Goal: Task Accomplishment & Management: Use online tool/utility

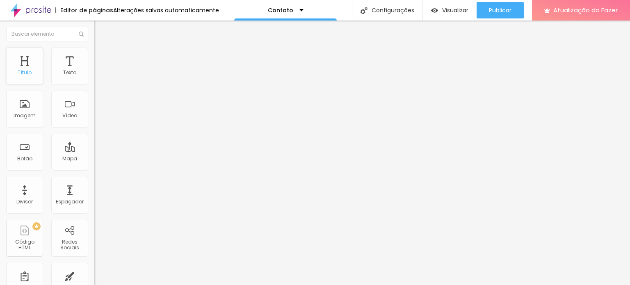
click at [17, 67] on div "Título" at bounding box center [24, 66] width 37 height 37
click at [28, 60] on div "Título" at bounding box center [24, 66] width 37 height 37
click at [67, 77] on div "Texto" at bounding box center [69, 66] width 37 height 37
click at [59, 148] on div "Mapa" at bounding box center [69, 152] width 37 height 37
click at [94, 89] on div "Formulário Contato" at bounding box center [141, 76] width 94 height 25
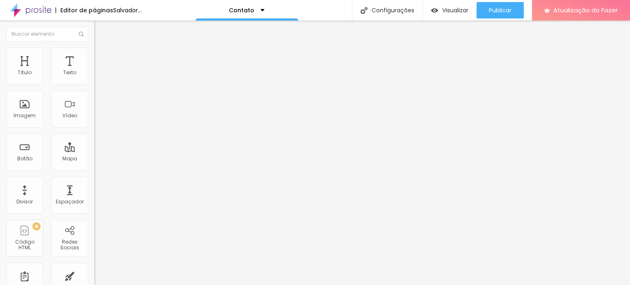
click at [94, 83] on div "Contato" at bounding box center [141, 76] width 94 height 14
click at [102, 57] on font "Estilo" at bounding box center [108, 53] width 13 height 7
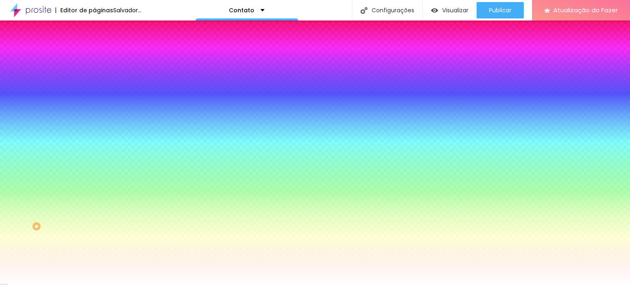
click at [94, 56] on img at bounding box center [97, 59] width 7 height 7
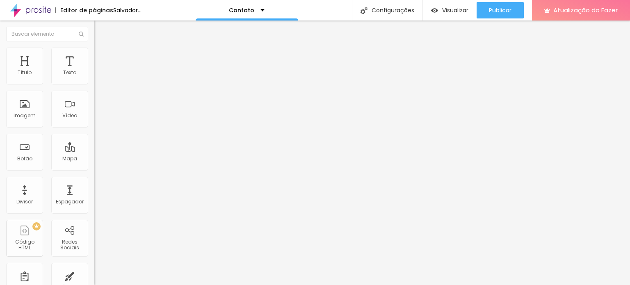
click at [94, 50] on ul "Conteúdo Estilo Avançado" at bounding box center [141, 51] width 94 height 25
click at [94, 48] on li "Estilo" at bounding box center [141, 52] width 94 height 8
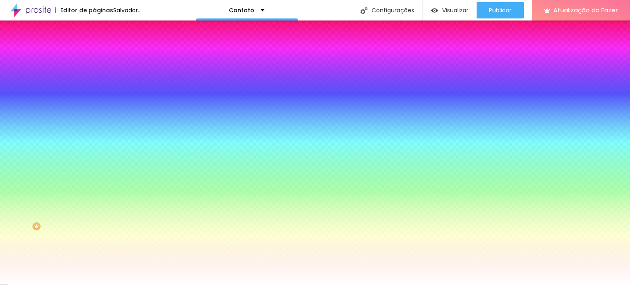
click at [101, 30] on img "button" at bounding box center [104, 30] width 7 height 7
click at [101, 31] on div "Editar nulo" at bounding box center [122, 30] width 43 height 7
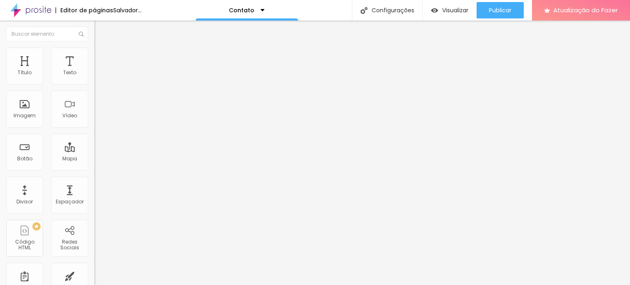
drag, startPoint x: 75, startPoint y: 41, endPoint x: 82, endPoint y: 78, distance: 38.1
click at [94, 82] on span at bounding box center [96, 85] width 5 height 7
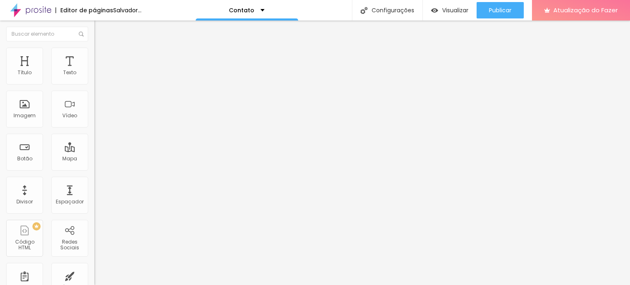
drag, startPoint x: 235, startPoint y: 157, endPoint x: 187, endPoint y: 147, distance: 49.4
type input "[PERSON_NAME]"
drag, startPoint x: 401, startPoint y: 155, endPoint x: 321, endPoint y: 151, distance: 80.1
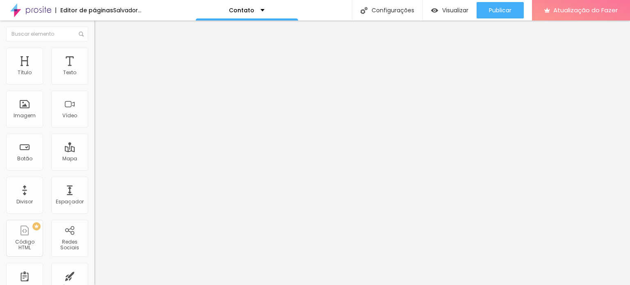
scroll to position [41, 0]
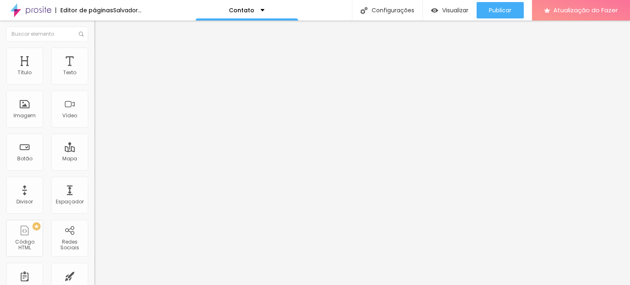
scroll to position [0, 0]
drag, startPoint x: 215, startPoint y: 208, endPoint x: 185, endPoint y: 205, distance: 30.2
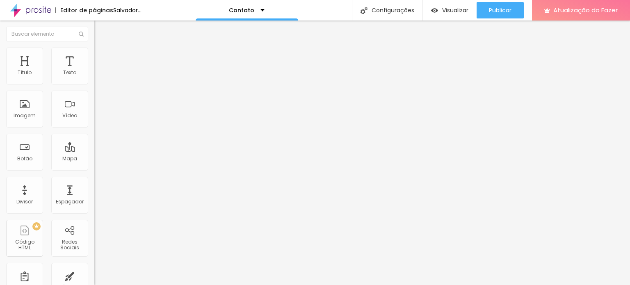
drag, startPoint x: 202, startPoint y: 205, endPoint x: 166, endPoint y: 201, distance: 36.7
paste input "whatsap"
type input "whatsapp"
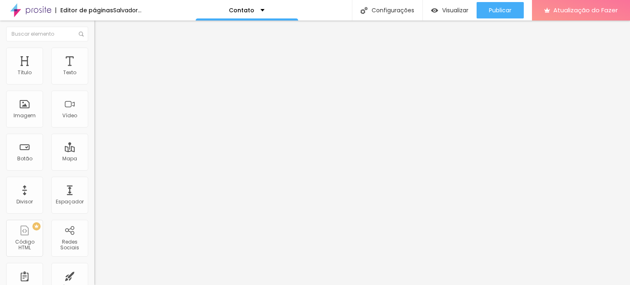
type input "[PHONE_NUMBER]"
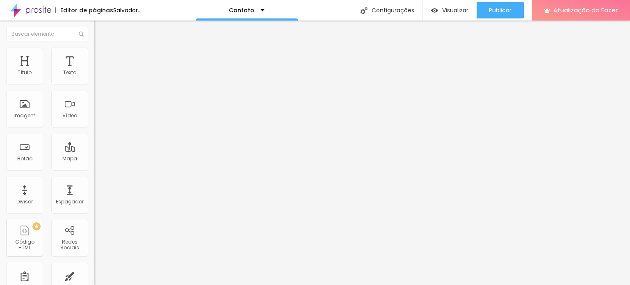
scroll to position [80, 0]
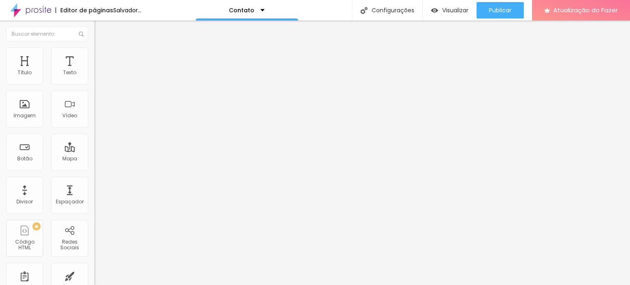
scroll to position [0, 0]
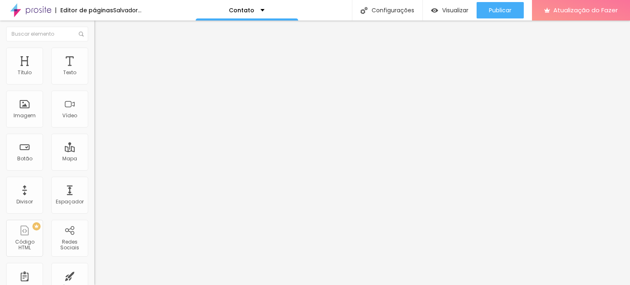
scroll to position [40, 0]
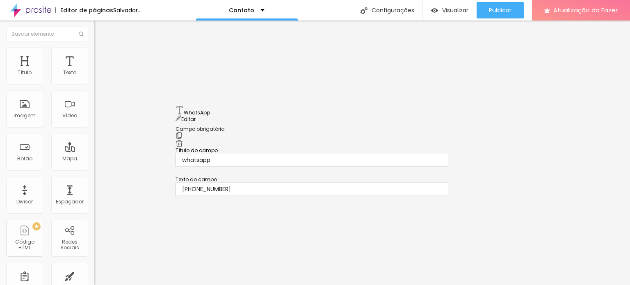
drag, startPoint x: 194, startPoint y: 110, endPoint x: 181, endPoint y: 105, distance: 14.0
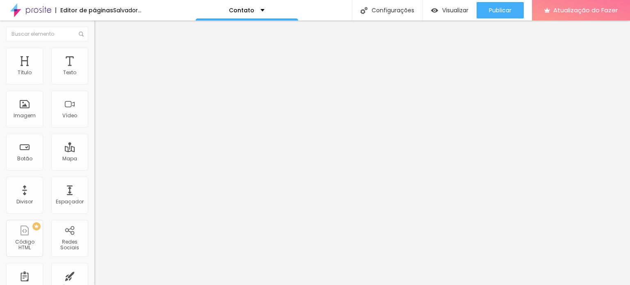
scroll to position [13, 0]
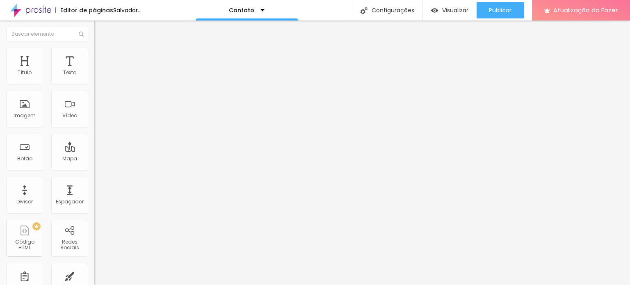
scroll to position [13, 0]
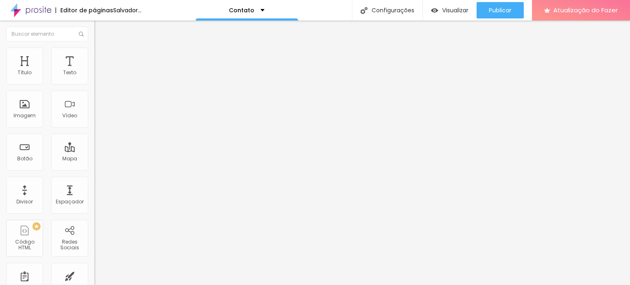
type input "[PERSON_NAME] - Contato"
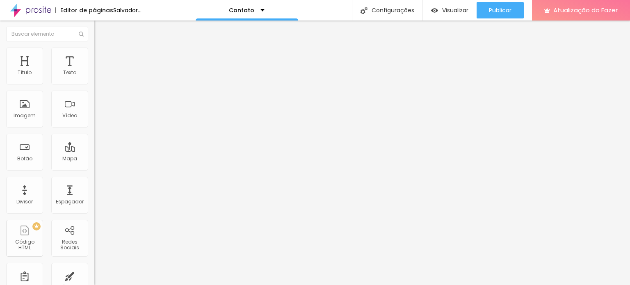
type input "[PHONE_NUMBER]"
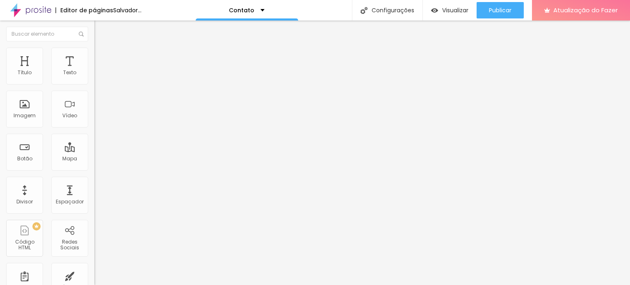
scroll to position [0, 7]
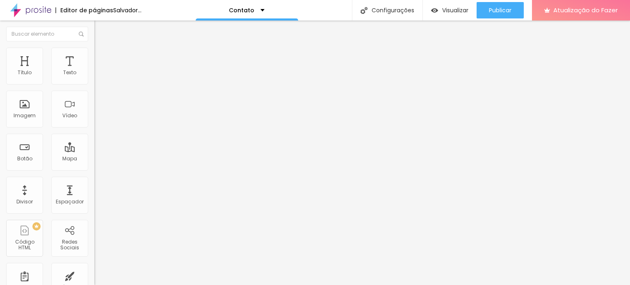
scroll to position [0, 3]
type input "[PERSON_NAME] - Agendamentos e Finanças"
type input "[PHONE_NUMBER]"
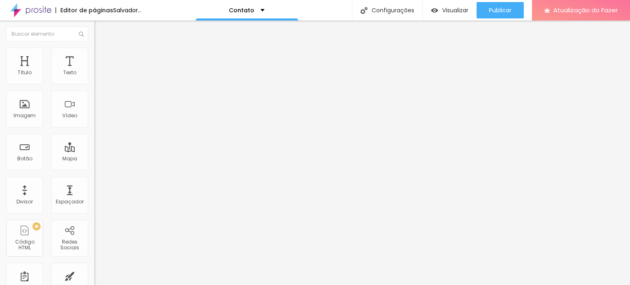
type input "[PERSON_NAME] - Fotógrafo"
drag, startPoint x: 237, startPoint y: 66, endPoint x: 160, endPoint y: 57, distance: 77.7
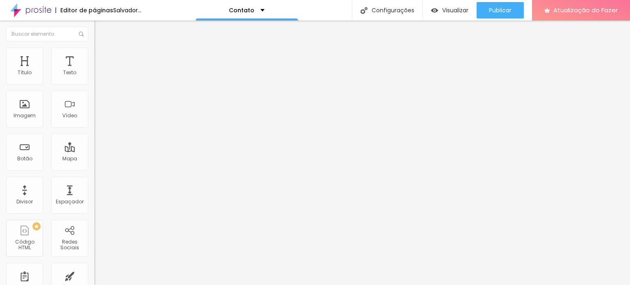
type input "Opções de contato"
click at [94, 53] on img at bounding box center [97, 51] width 7 height 7
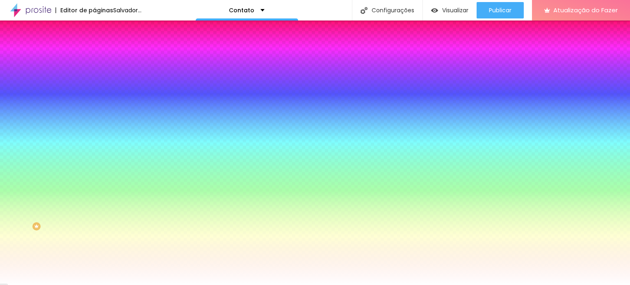
click at [102, 48] on font "Conteúdo" at bounding box center [114, 44] width 25 height 7
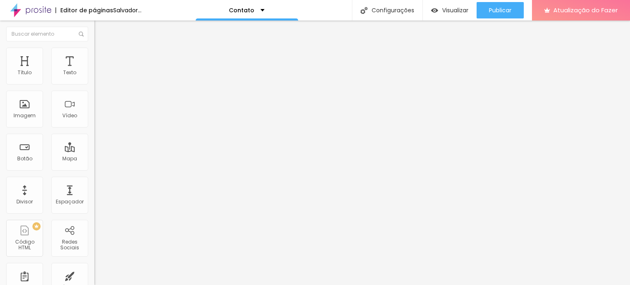
click at [94, 83] on img at bounding box center [96, 85] width 5 height 5
click at [94, 77] on input "Alboom [GEOGRAPHIC_DATA]" at bounding box center [143, 73] width 98 height 8
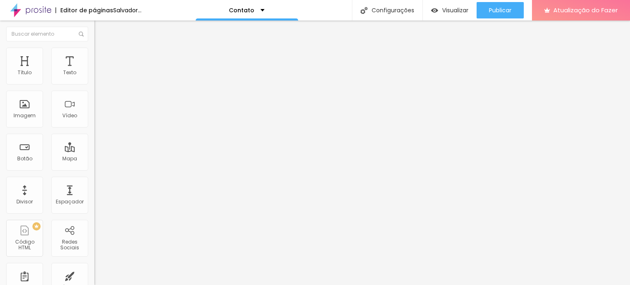
click at [94, 77] on input "Alboom [GEOGRAPHIC_DATA]" at bounding box center [143, 73] width 98 height 8
type input "[STREET_ADDRESS]"
click at [38, 69] on div "Título" at bounding box center [24, 66] width 37 height 37
click at [101, 28] on img "button" at bounding box center [104, 30] width 7 height 7
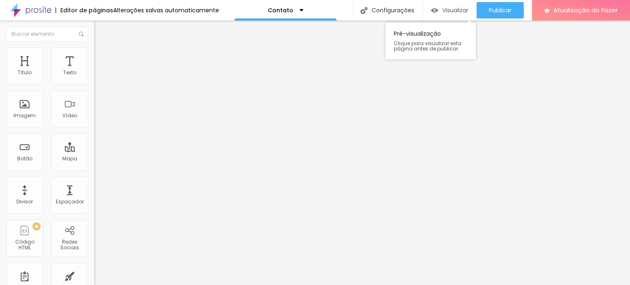
click at [459, 9] on font "Visualizar" at bounding box center [455, 10] width 26 height 8
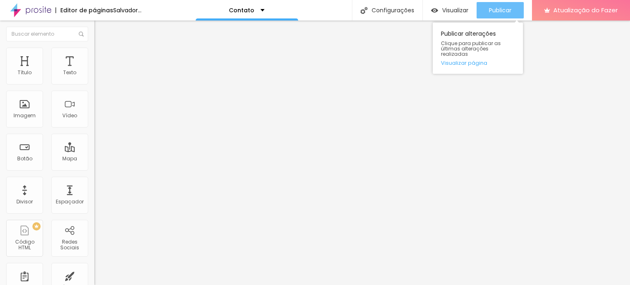
click at [504, 15] on div "Publicar" at bounding box center [500, 10] width 23 height 16
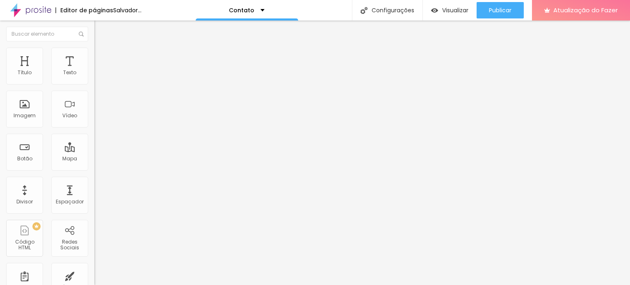
click at [113, 26] on font "Editar nulo" at bounding box center [128, 30] width 30 height 8
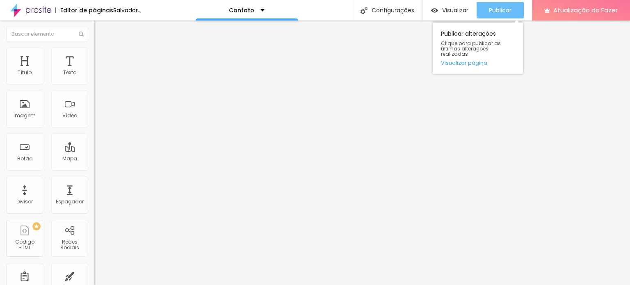
click at [492, 11] on font "Publicar" at bounding box center [500, 10] width 23 height 8
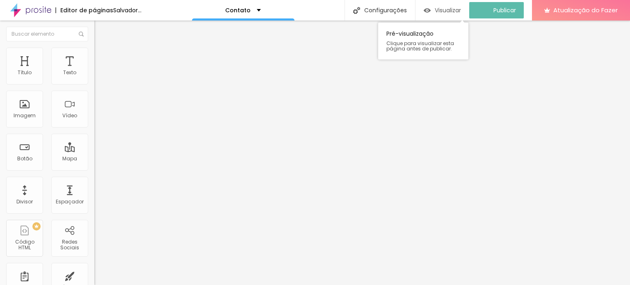
click at [459, 8] on font "Visualizar" at bounding box center [448, 10] width 26 height 8
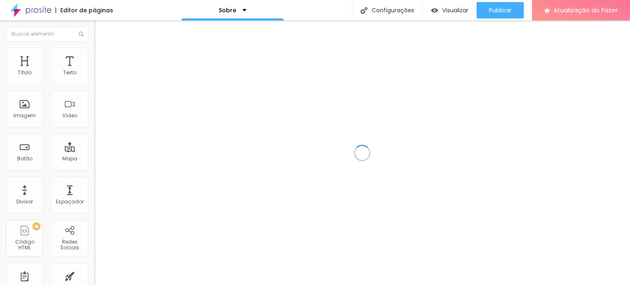
click at [483, 156] on div at bounding box center [362, 153] width 536 height 265
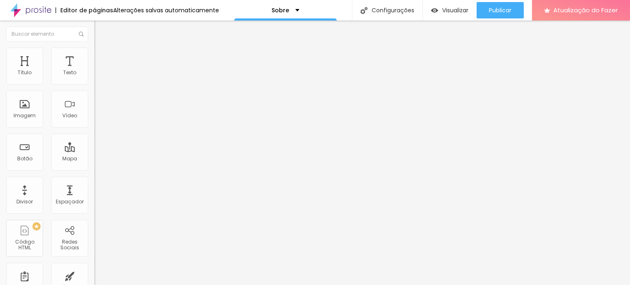
click at [94, 171] on img at bounding box center [97, 174] width 6 height 6
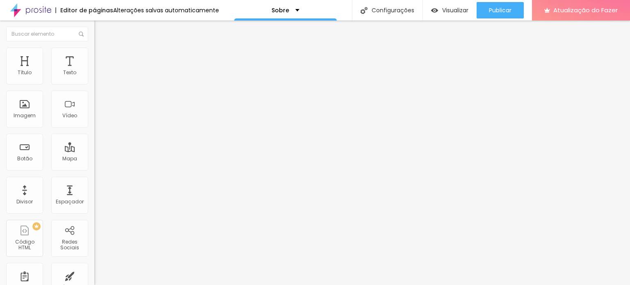
click at [94, 165] on font "Instagram" at bounding box center [107, 168] width 27 height 7
click at [99, 179] on div "Facebook" at bounding box center [141, 224] width 85 height 91
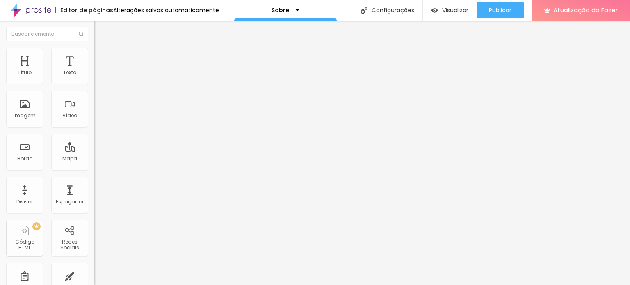
click at [94, 279] on input "https://" at bounding box center [143, 283] width 98 height 8
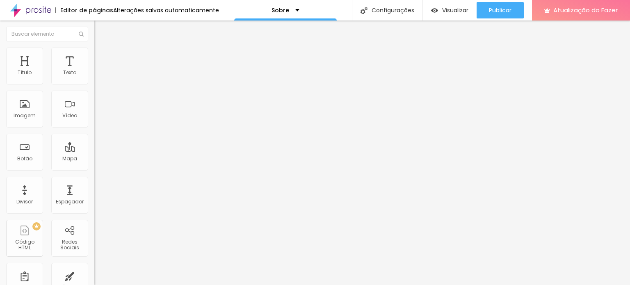
paste input "www.instagram.com/wislei.santos?igsh=aGp1cmVuZXFodmNj&utm_source=qr"
type input "https://www.instagram.com/wislei.santos?igsh=aGp1cmVuZXFodmNj&utm_source=qr"
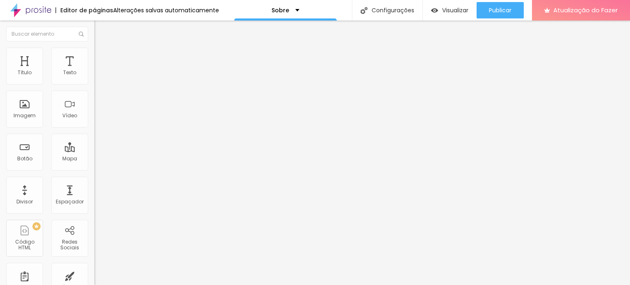
click at [94, 53] on li "Estilo" at bounding box center [141, 52] width 94 height 8
click at [94, 64] on li "Avançado" at bounding box center [141, 60] width 94 height 8
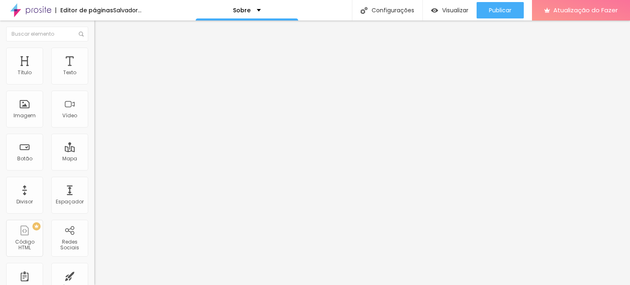
click at [94, 48] on li "Conteúdo" at bounding box center [141, 43] width 94 height 8
click at [139, 69] on img at bounding box center [141, 66] width 5 height 5
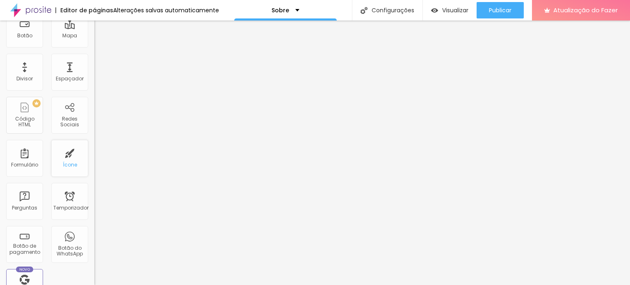
scroll to position [164, 0]
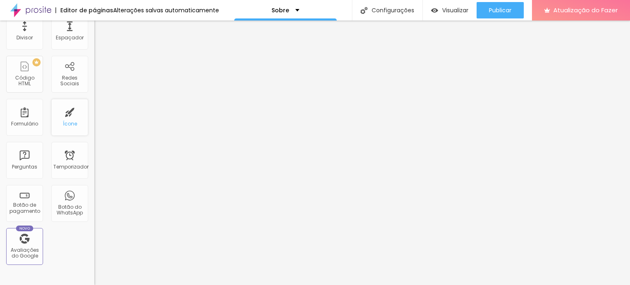
click at [72, 121] on div "Ícone" at bounding box center [69, 117] width 37 height 37
click at [79, 167] on font "Temporizador" at bounding box center [70, 166] width 35 height 7
click at [78, 211] on div "Botão do WhatsApp" at bounding box center [69, 210] width 32 height 12
click at [75, 195] on div "Botão do WhatsApp" at bounding box center [69, 203] width 37 height 37
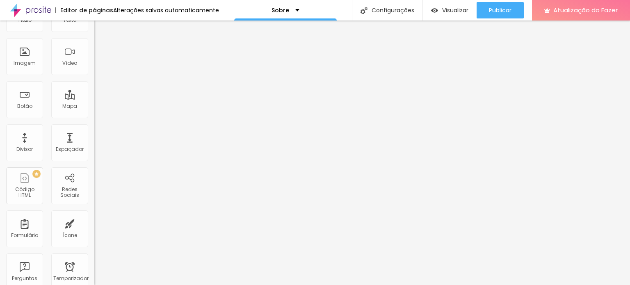
scroll to position [0, 0]
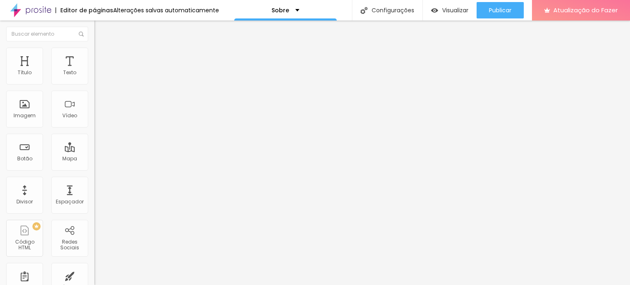
drag, startPoint x: 72, startPoint y: 155, endPoint x: 11, endPoint y: 130, distance: 65.7
click at [94, 277] on textarea "Olá, cheguei até você pela página {page_title} e gostaria de mais informações" at bounding box center [140, 284] width 93 height 14
type textarea "Olá, gostaria de realizar um agendamento!"
click at [94, 77] on input "text" at bounding box center [143, 73] width 98 height 8
type input "(65)99956-1708"
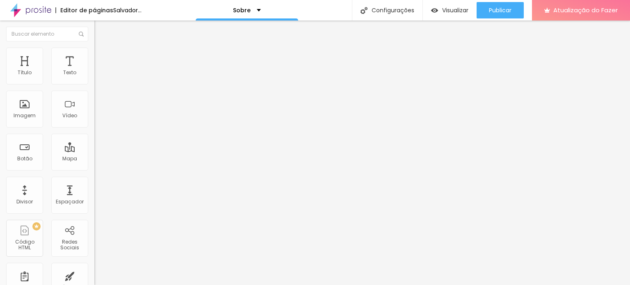
click at [94, 254] on input "Conversar no WhatsApp" at bounding box center [143, 258] width 98 height 8
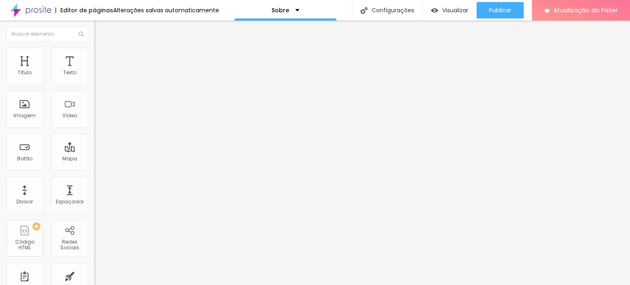
click at [94, 254] on input "Conversar no WhatsApp" at bounding box center [143, 258] width 98 height 8
drag, startPoint x: 76, startPoint y: 113, endPoint x: 0, endPoint y: 105, distance: 76.8
click at [94, 105] on div "Número do WhatsApp * (65)99956-1708 + 55 Texto do botão Realizar Agendamento Me…" at bounding box center [141, 201] width 94 height 274
click at [94, 277] on textarea "Olá, gostaria de realizar um agendamento!" at bounding box center [140, 284] width 93 height 14
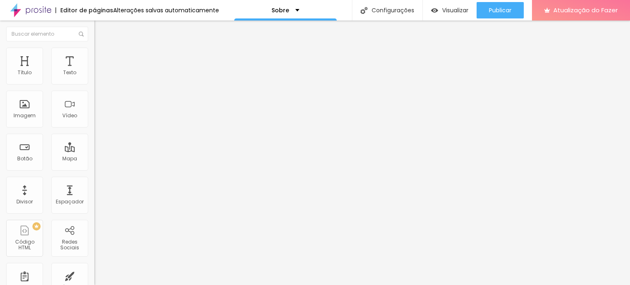
click at [94, 254] on input "Conversar no WhatsApp" at bounding box center [143, 258] width 98 height 8
type input "Conversar no conosco WhatsApp"
click at [94, 50] on img at bounding box center [97, 51] width 7 height 7
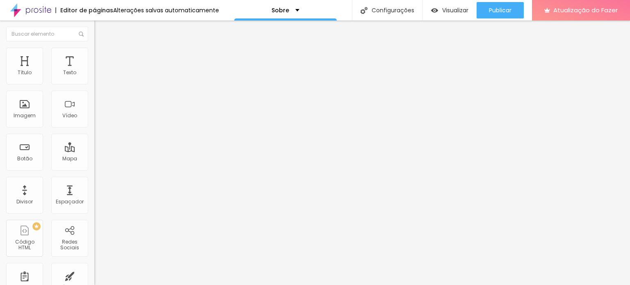
click at [94, 56] on li "Avançado" at bounding box center [141, 60] width 94 height 8
click at [94, 50] on ul "Conteúdo Estilo Avançado" at bounding box center [141, 51] width 94 height 25
click at [94, 49] on img at bounding box center [97, 51] width 7 height 7
click at [98, 129] on img at bounding box center [100, 131] width 5 height 5
radio input "false"
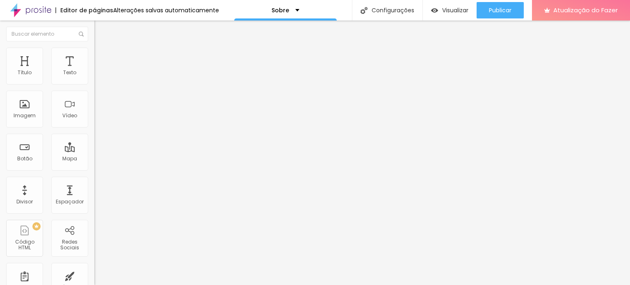
click at [98, 129] on img at bounding box center [100, 131] width 5 height 5
radio input "false"
radio input "true"
click at [98, 129] on img at bounding box center [100, 131] width 5 height 5
radio input "true"
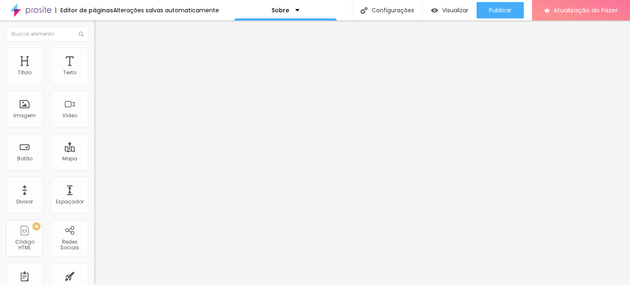
radio input "false"
click at [98, 129] on img at bounding box center [100, 131] width 5 height 5
radio input "false"
radio input "true"
click at [94, 259] on div "Cor Verde claro Verde claro Verde escuro" at bounding box center [141, 270] width 94 height 23
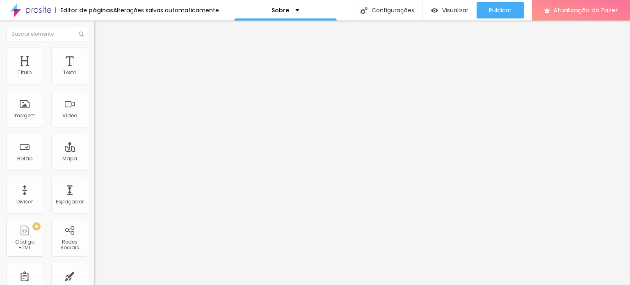
click at [94, 263] on font "Verde claro" at bounding box center [108, 266] width 29 height 7
click at [94, 285] on font "Arredondada" at bounding box center [111, 288] width 34 height 7
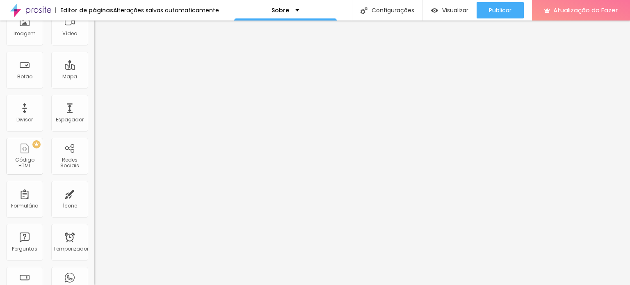
scroll to position [41, 0]
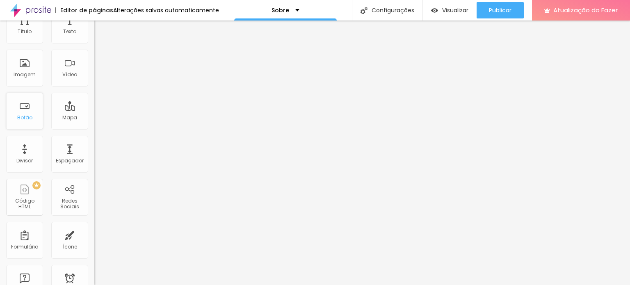
click at [21, 114] on font "Botão" at bounding box center [24, 117] width 15 height 7
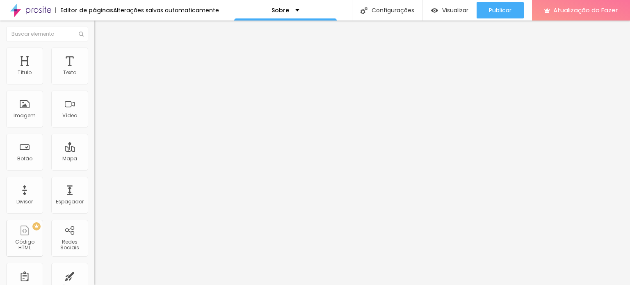
click at [113, 32] on font "Editar nulo" at bounding box center [128, 30] width 30 height 8
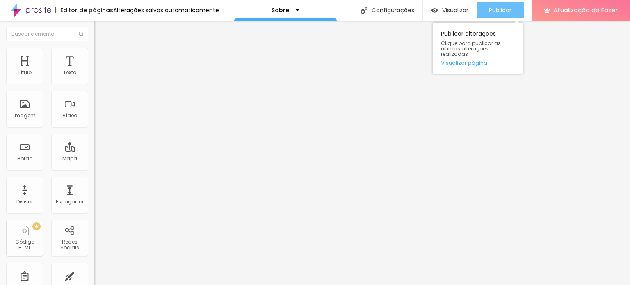
click at [517, 12] on button "Publicar" at bounding box center [500, 10] width 47 height 16
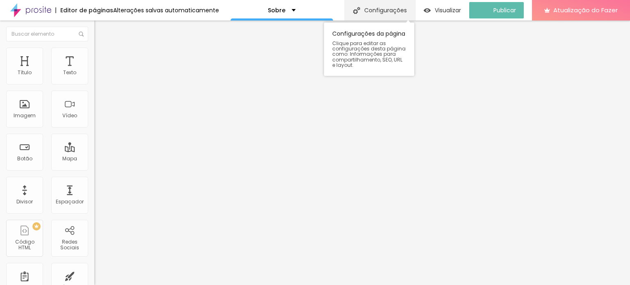
click at [380, 12] on font "Configurações" at bounding box center [385, 10] width 43 height 8
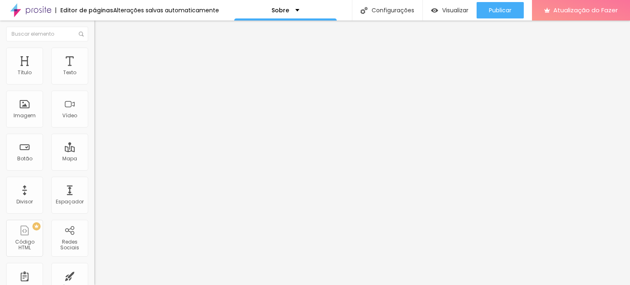
click at [30, 66] on div "Título" at bounding box center [24, 66] width 37 height 37
click at [311, 10] on div "Sobre" at bounding box center [285, 10] width 103 height 21
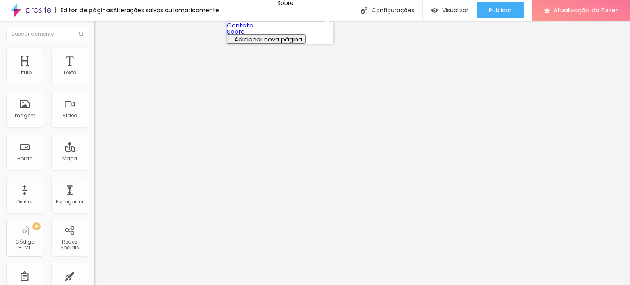
click at [260, 43] on font "Adicionar nova página" at bounding box center [268, 39] width 68 height 9
